Goal: Complete application form

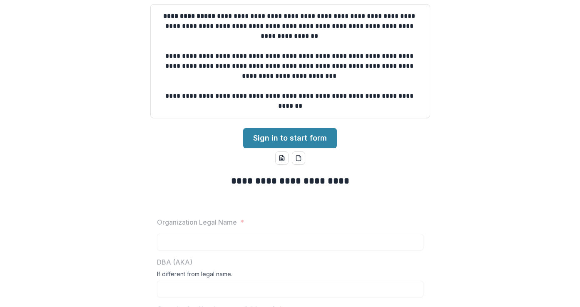
scroll to position [44, 0]
click at [306, 140] on link "Sign in to start form" at bounding box center [290, 138] width 94 height 20
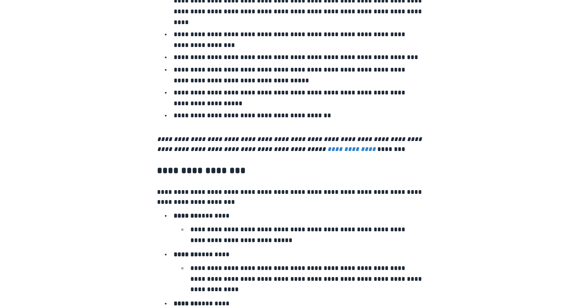
scroll to position [1422, 0]
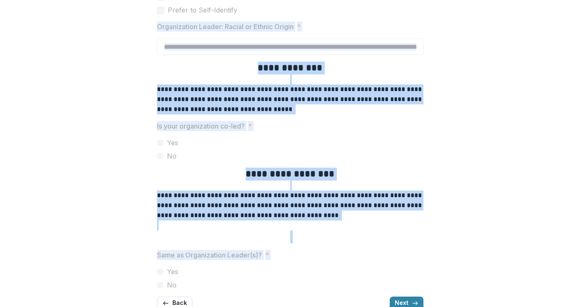
scroll to position [1974, 0]
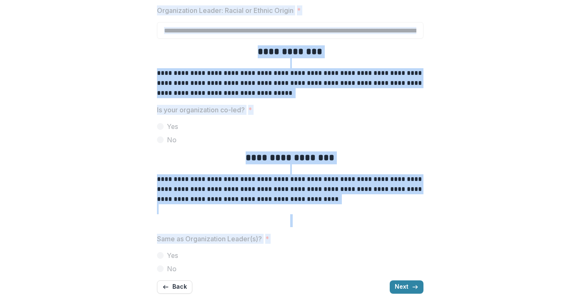
drag, startPoint x: 208, startPoint y: 212, endPoint x: 331, endPoint y: 277, distance: 138.7
copy div "**********"
